Goal: Check status: Check status

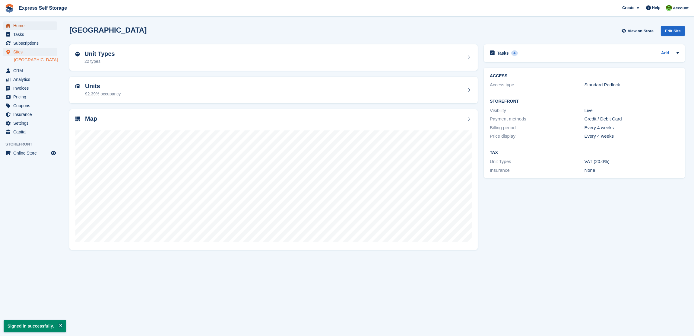
click at [36, 26] on span "Home" at bounding box center [31, 25] width 36 height 8
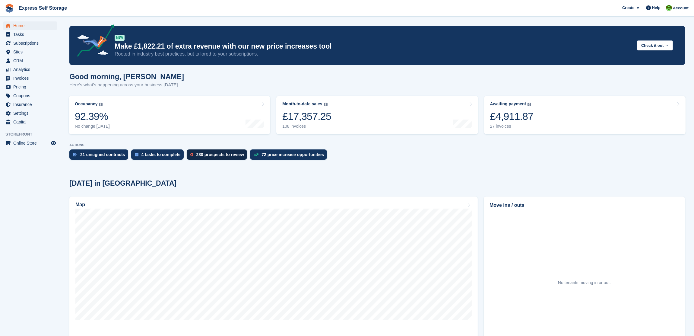
click at [235, 156] on div "280 prospects to review" at bounding box center [220, 154] width 48 height 5
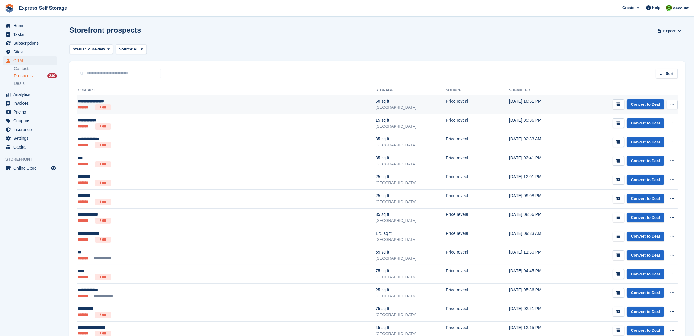
click at [208, 103] on div "**********" at bounding box center [164, 101] width 172 height 6
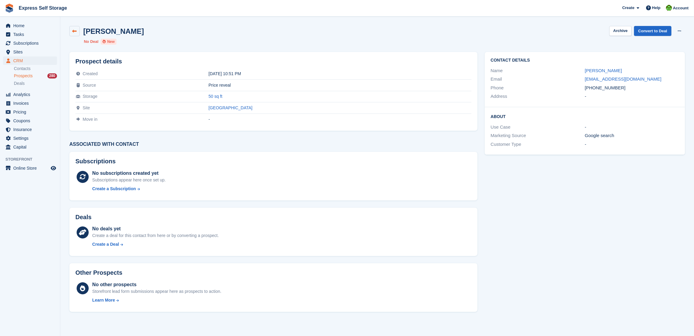
click at [71, 32] on link at bounding box center [74, 31] width 10 height 10
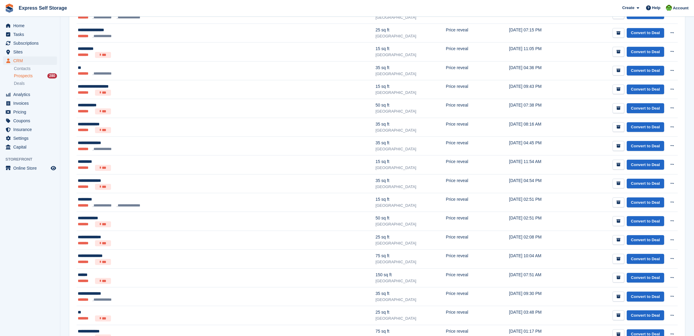
scroll to position [732, 0]
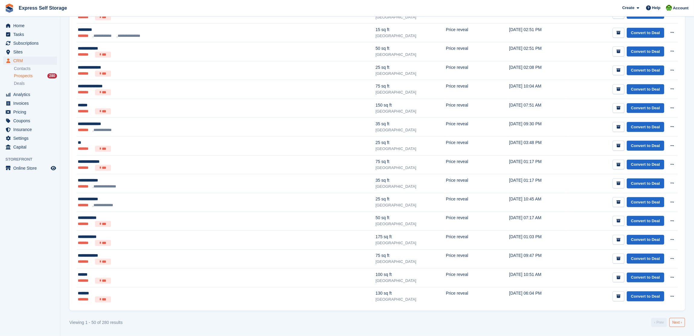
click at [681, 322] on link "Next ›" at bounding box center [677, 322] width 16 height 9
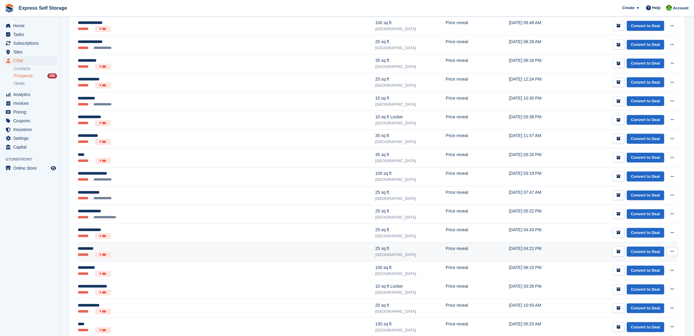
scroll to position [732, 0]
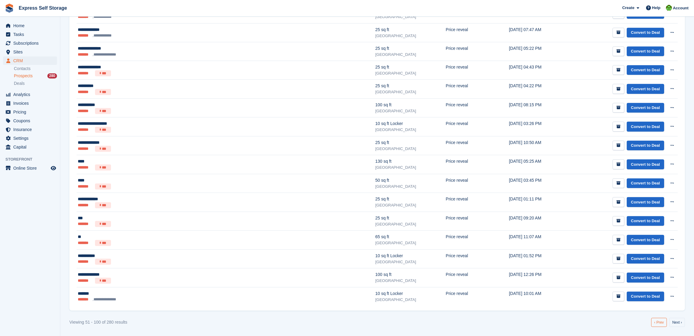
click at [663, 320] on link "‹ Prev" at bounding box center [659, 322] width 16 height 9
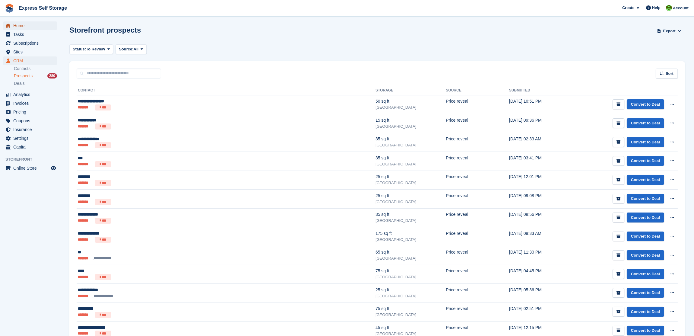
click at [17, 26] on span "Home" at bounding box center [31, 25] width 36 height 8
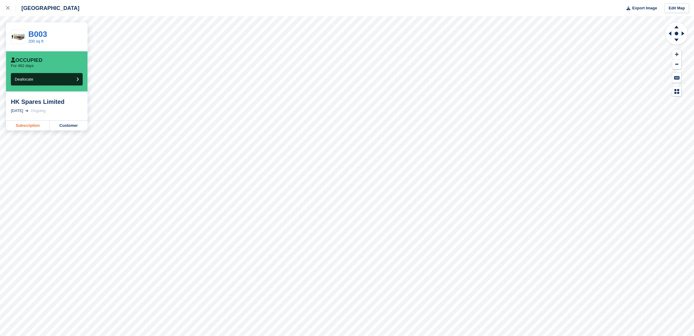
click at [24, 128] on link "Subscription" at bounding box center [28, 126] width 44 height 10
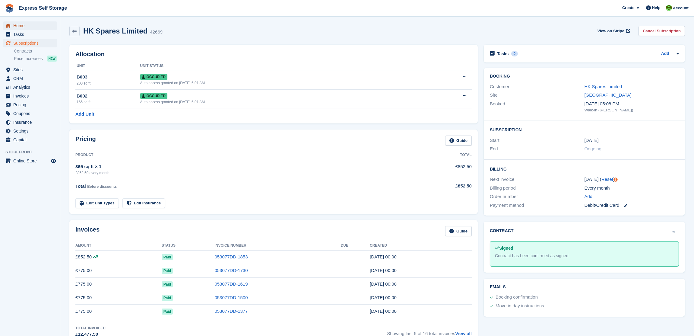
click at [31, 26] on span "Home" at bounding box center [31, 25] width 36 height 8
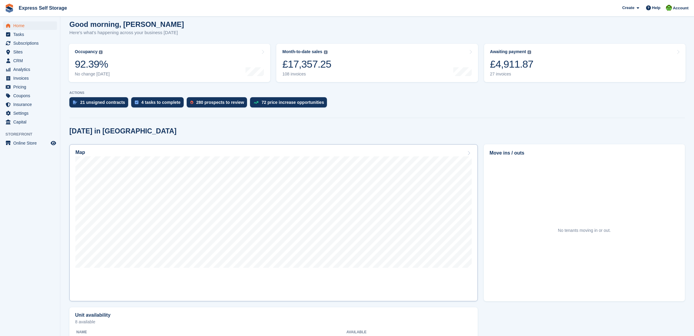
scroll to position [123, 0]
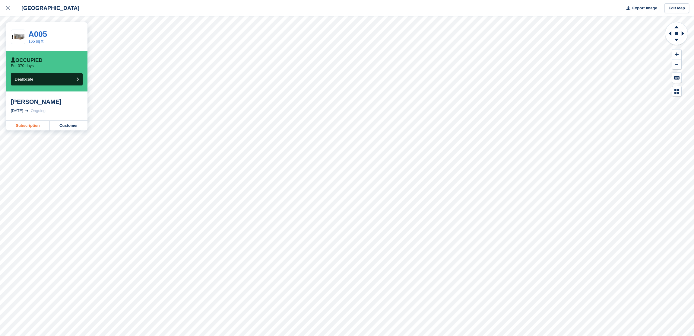
click at [27, 124] on link "Subscription" at bounding box center [28, 126] width 44 height 10
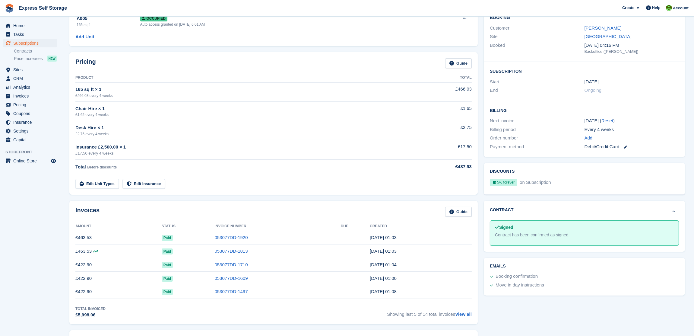
scroll to position [127, 0]
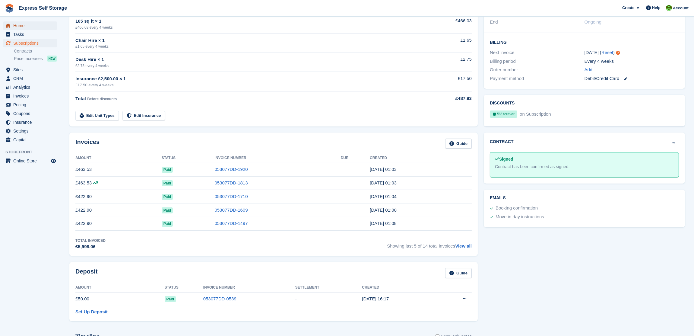
click at [36, 26] on span "Home" at bounding box center [31, 25] width 36 height 8
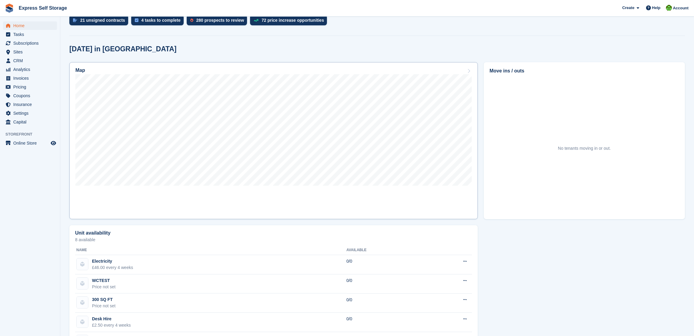
scroll to position [134, 0]
click at [28, 44] on span "Subscriptions" at bounding box center [31, 43] width 36 height 8
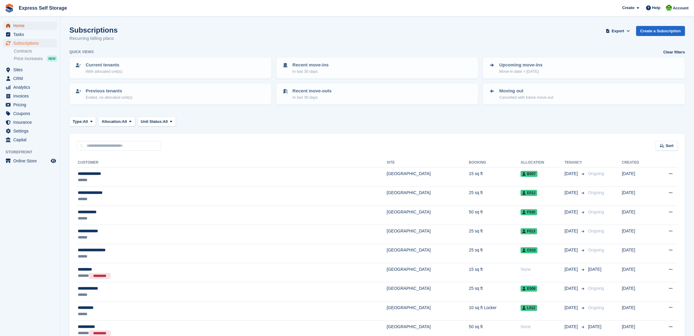
click at [26, 25] on span "Home" at bounding box center [31, 25] width 36 height 8
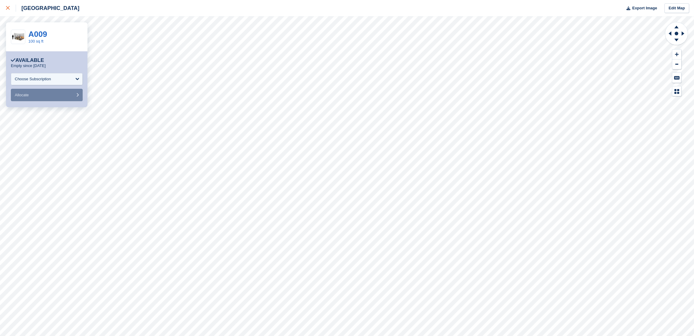
click at [9, 11] on div at bounding box center [11, 8] width 10 height 7
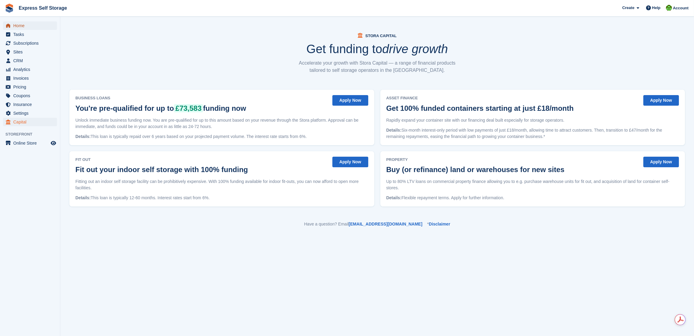
click at [23, 28] on span "Home" at bounding box center [31, 25] width 36 height 8
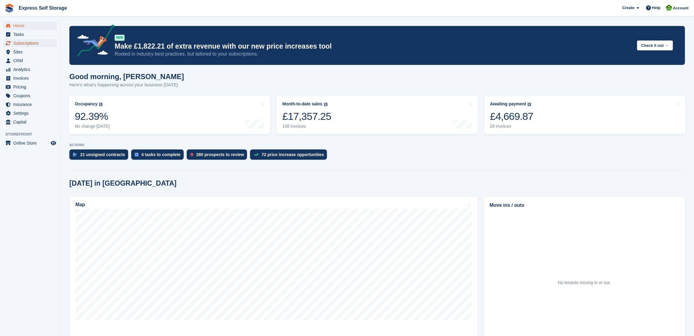
click at [17, 47] on span "Subscriptions" at bounding box center [31, 43] width 36 height 8
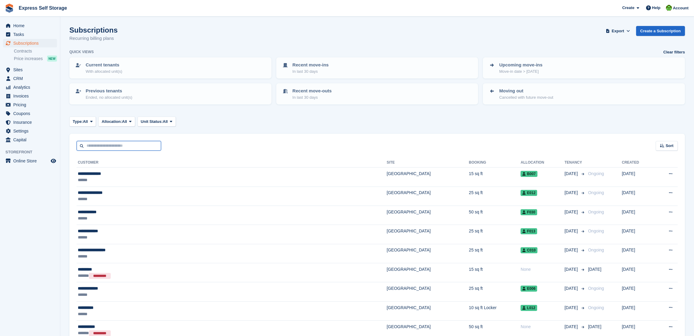
click at [119, 144] on input "text" at bounding box center [119, 146] width 84 height 10
type input "*****"
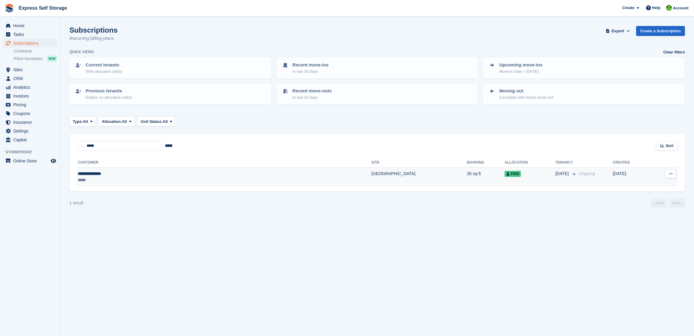
click at [122, 178] on div "*****" at bounding box center [145, 180] width 134 height 6
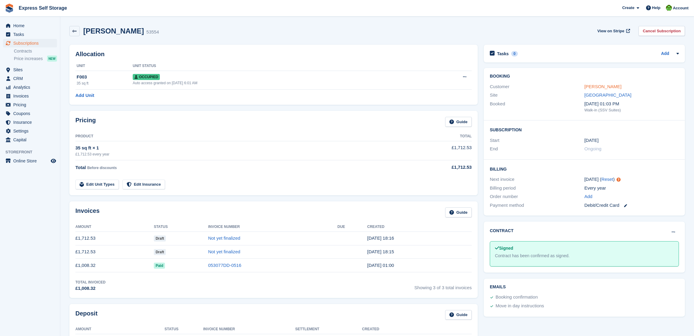
click at [599, 87] on link "[PERSON_NAME]" at bounding box center [602, 86] width 37 height 5
click at [616, 28] on span "View on Stripe" at bounding box center [610, 31] width 27 height 6
click at [624, 204] on link at bounding box center [623, 205] width 8 height 7
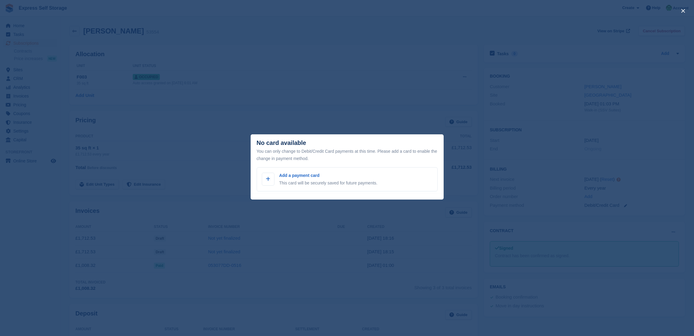
click at [286, 110] on div "close" at bounding box center [347, 168] width 694 height 336
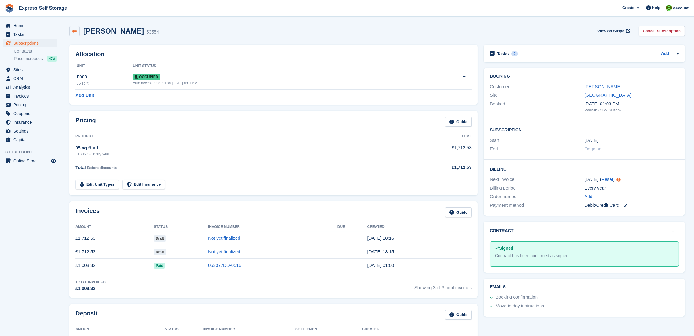
click at [73, 31] on icon at bounding box center [74, 31] width 5 height 5
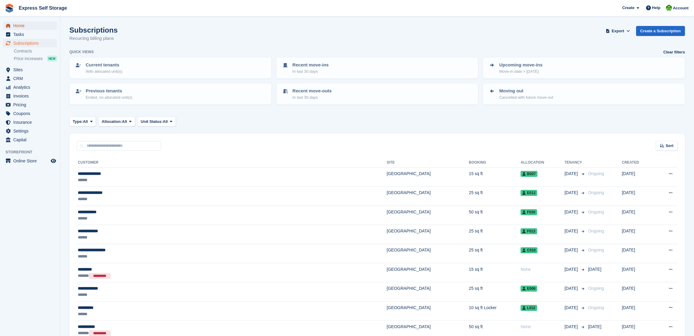
click at [27, 28] on span "Home" at bounding box center [31, 25] width 36 height 8
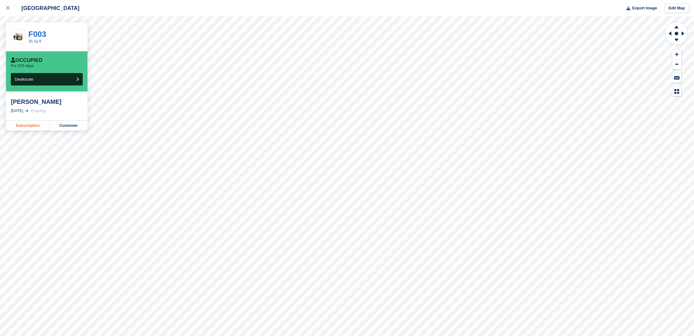
click at [39, 126] on link "Subscription" at bounding box center [28, 126] width 44 height 10
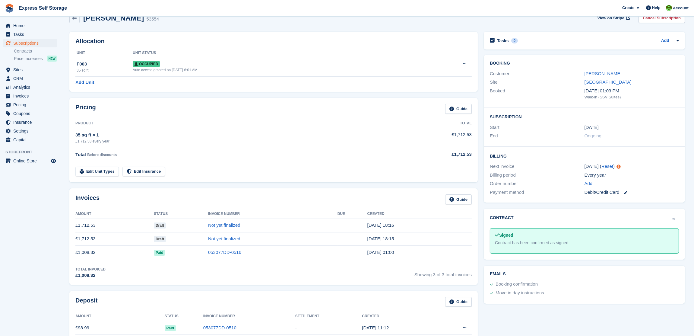
scroll to position [13, 0]
click at [208, 240] on link "Not yet finalized" at bounding box center [224, 238] width 32 height 5
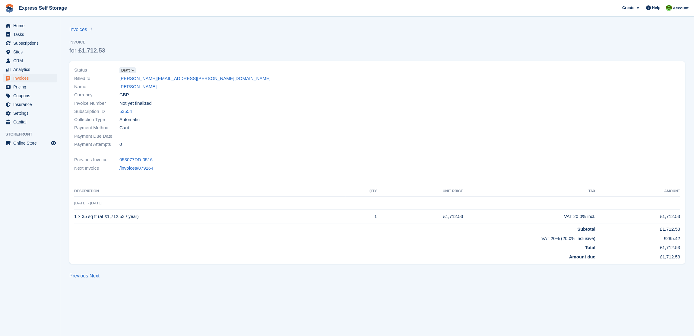
click at [126, 70] on span "Draft" at bounding box center [125, 70] width 8 height 5
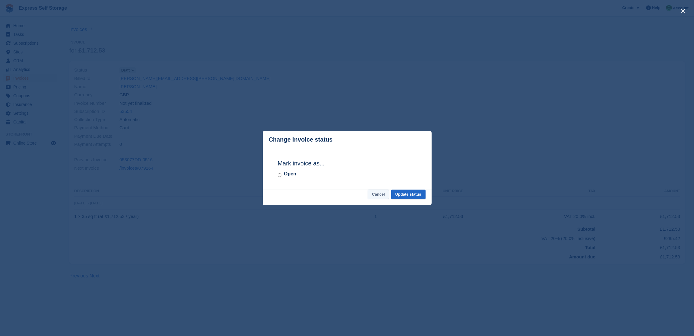
click at [369, 195] on button "Cancel" at bounding box center [378, 194] width 21 height 10
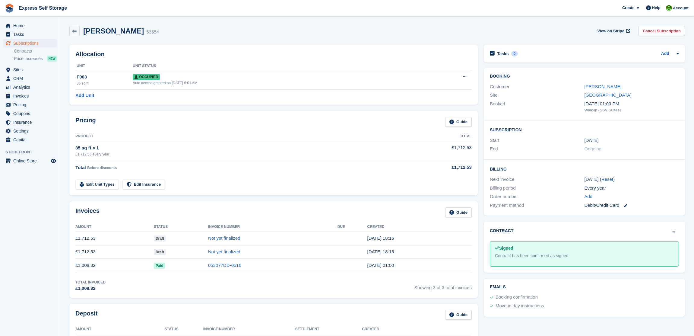
scroll to position [13, 0]
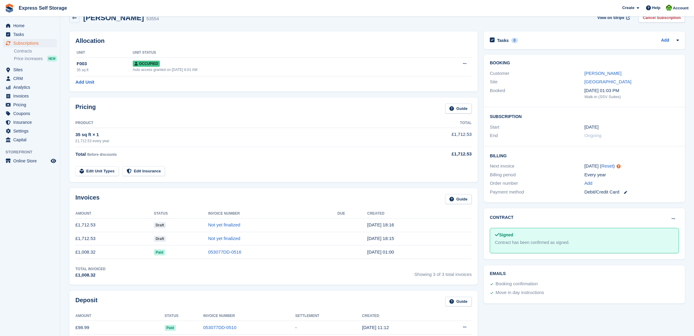
click at [466, 225] on td "[DATE] 18:16" at bounding box center [419, 225] width 104 height 14
click at [208, 226] on link "Not yet finalized" at bounding box center [224, 224] width 32 height 5
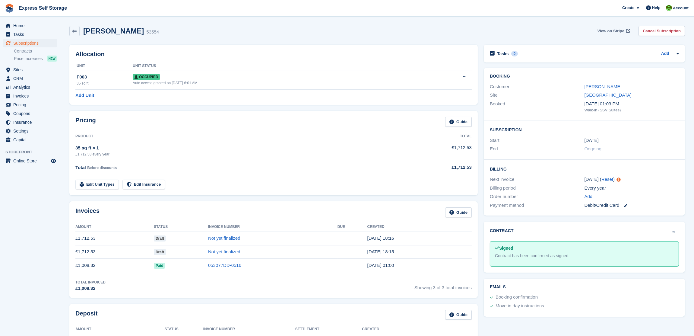
click at [617, 29] on span "View on Stripe" at bounding box center [610, 31] width 27 height 6
